Goal: Transaction & Acquisition: Purchase product/service

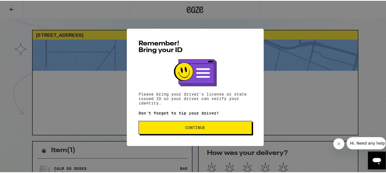
click at [194, 129] on span "Continue" at bounding box center [195, 127] width 20 height 4
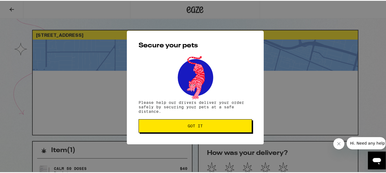
click at [192, 127] on span "Got it" at bounding box center [195, 125] width 15 height 4
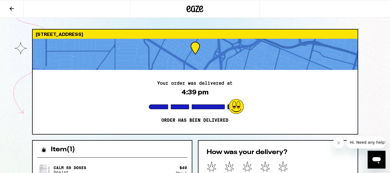
click at [188, 11] on icon at bounding box center [189, 9] width 4 height 7
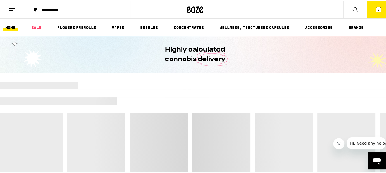
click at [376, 9] on icon at bounding box center [378, 8] width 5 height 5
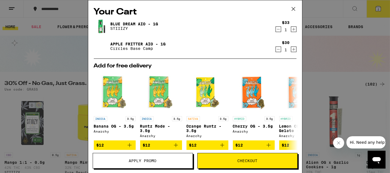
click at [244, 163] on span "Checkout" at bounding box center [247, 161] width 20 height 4
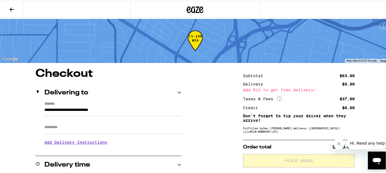
click at [53, 125] on input "Apt/Suite" at bounding box center [112, 126] width 137 height 13
type input "*****"
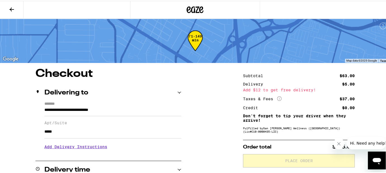
click at [65, 149] on h3 "Add Delivery Instructions" at bounding box center [112, 146] width 137 height 13
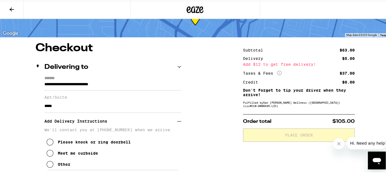
scroll to position [56, 0]
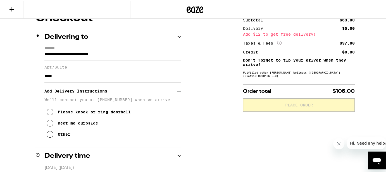
click at [47, 115] on icon at bounding box center [50, 111] width 7 height 7
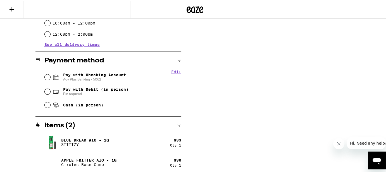
scroll to position [255, 0]
click at [47, 75] on input "Pay with Checking Account Adv Plus Banking - 5062" at bounding box center [48, 76] width 6 height 6
radio input "true"
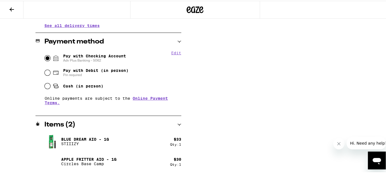
scroll to position [50, 0]
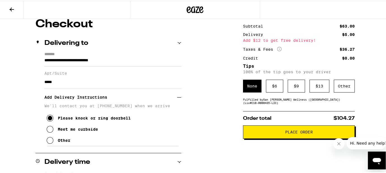
click at [296, 131] on span "Place Order" at bounding box center [299, 132] width 28 height 4
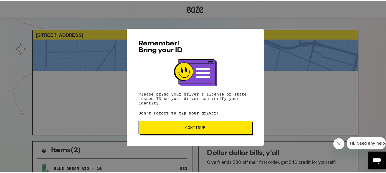
click at [206, 127] on span "Continue" at bounding box center [195, 127] width 104 height 4
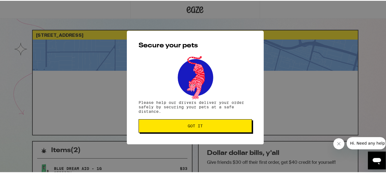
click at [206, 128] on button "Got it" at bounding box center [194, 125] width 113 height 13
